Goal: Navigation & Orientation: Find specific page/section

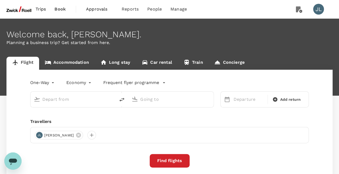
type input "Kuala Lumpur, Malaysia (any)"
type input "Singapore Changi (SIN)"
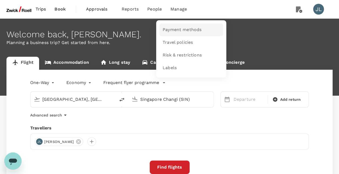
click at [180, 33] on link "Payment methods" at bounding box center [192, 29] width 64 height 13
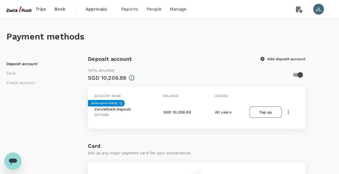
click at [269, 110] on button "Top up" at bounding box center [266, 111] width 32 height 11
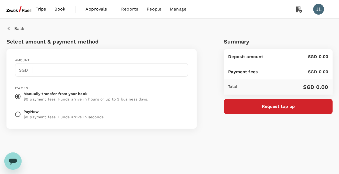
click at [56, 9] on span "Book" at bounding box center [60, 9] width 11 height 6
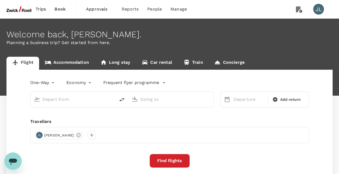
type input "Kuala Lumpur, Malaysia (any)"
type input "Singapore Changi (SIN)"
type input "Kuala Lumpur, Malaysia (any)"
type input "Singapore Changi (SIN)"
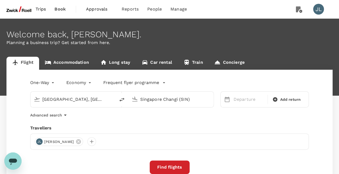
click at [40, 7] on span "Trips" at bounding box center [41, 9] width 11 height 6
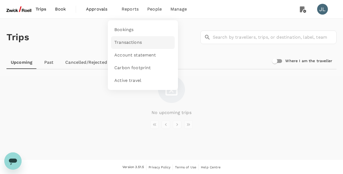
click at [119, 40] on span "Transactions" at bounding box center [128, 42] width 28 height 6
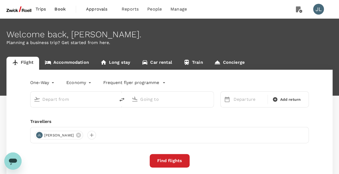
type input "Kuala Lumpur, Malaysia (any)"
type input "Singapore Changi (SIN)"
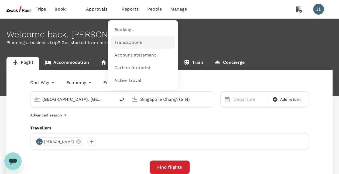
click at [130, 43] on span "Transactions" at bounding box center [128, 42] width 28 height 6
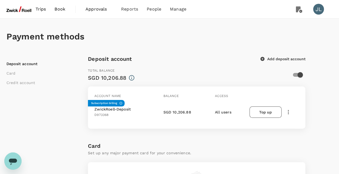
click at [100, 11] on span "Approvals" at bounding box center [99, 9] width 27 height 6
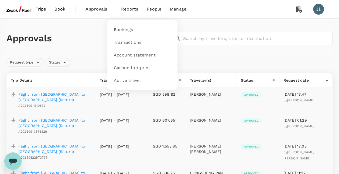
click at [125, 9] on span "Reports" at bounding box center [129, 9] width 17 height 6
click at [125, 33] on link "Bookings" at bounding box center [143, 29] width 64 height 13
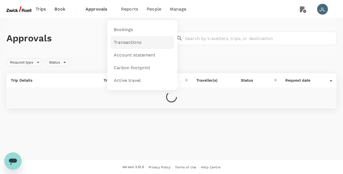
click at [130, 41] on span "Transactions" at bounding box center [128, 42] width 28 height 6
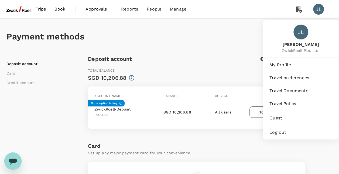
click at [321, 9] on div "JL" at bounding box center [318, 9] width 11 height 11
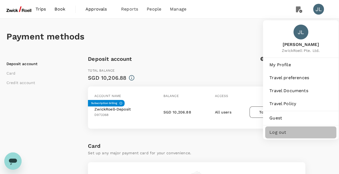
click at [276, 131] on span "Log out" at bounding box center [301, 132] width 63 height 6
